Goal: Task Accomplishment & Management: Use online tool/utility

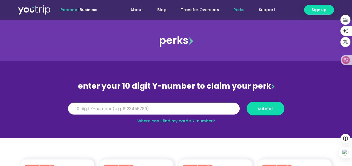
click at [198, 112] on input "Y Number" at bounding box center [154, 108] width 172 height 12
click at [195, 121] on link "Where can I find my card’s Y-number?" at bounding box center [176, 121] width 78 height 6
click at [184, 119] on link "Where can I find my card’s Y-number?" at bounding box center [176, 121] width 78 height 6
click at [118, 107] on input "Y Number" at bounding box center [154, 108] width 172 height 12
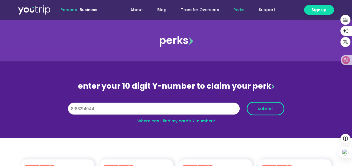
type input "8188214044"
click at [273, 108] on span "submit" at bounding box center [265, 108] width 28 height 4
